Goal: Information Seeking & Learning: Learn about a topic

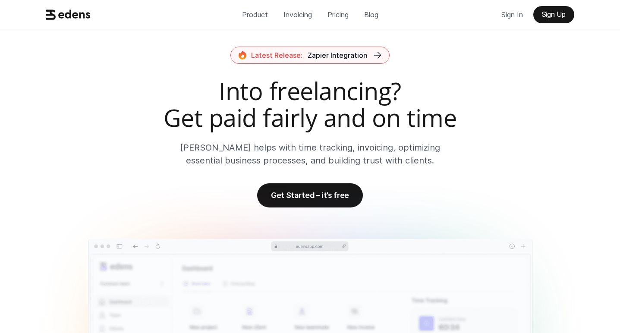
click at [342, 14] on p "Pricing" at bounding box center [338, 14] width 21 height 13
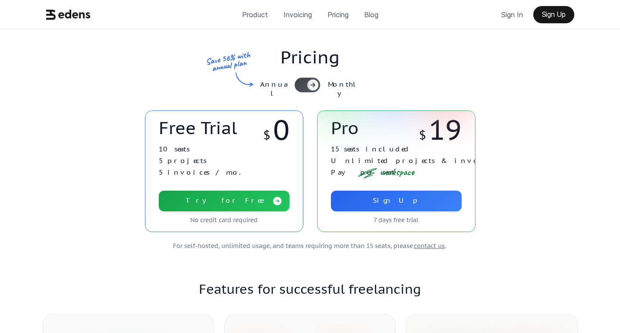
click at [243, 200] on link "Try for Free" at bounding box center [224, 201] width 131 height 21
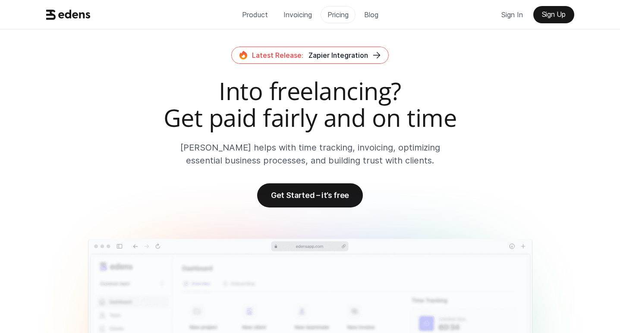
click at [341, 17] on p "Pricing" at bounding box center [338, 14] width 21 height 13
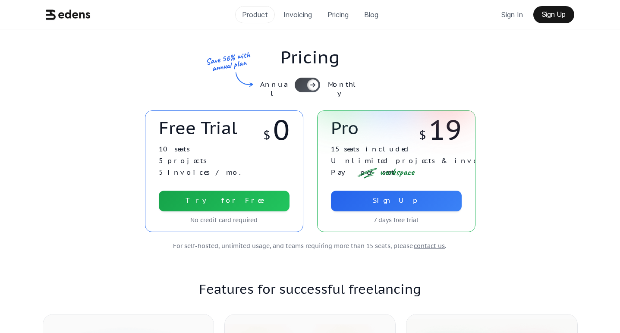
click at [257, 12] on p "Product" at bounding box center [255, 14] width 26 height 13
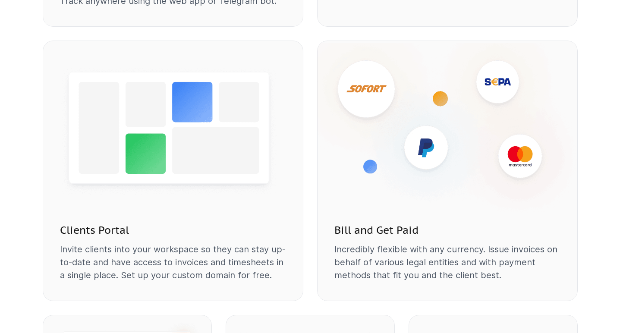
scroll to position [880, 0]
